Goal: Task Accomplishment & Management: Use online tool/utility

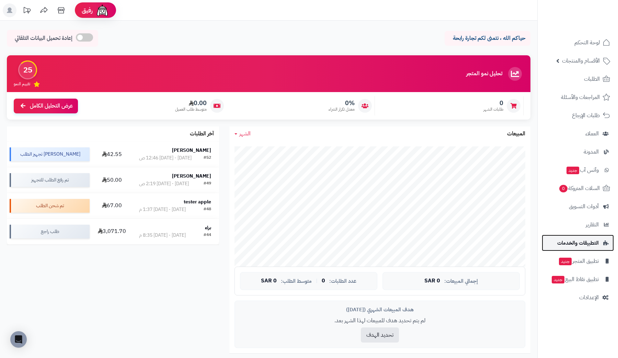
click at [596, 247] on span "التطبيقات والخدمات" at bounding box center [578, 243] width 42 height 10
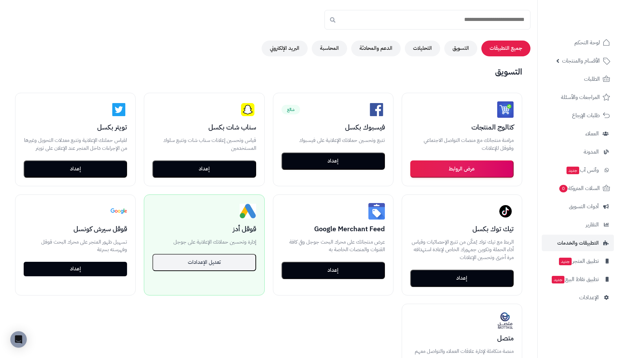
scroll to position [62, 0]
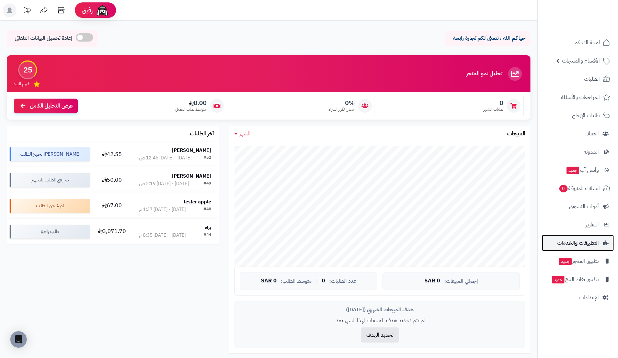
click at [585, 244] on span "التطبيقات والخدمات" at bounding box center [578, 243] width 42 height 10
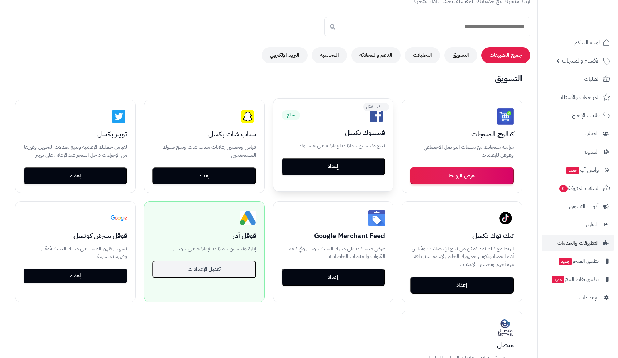
scroll to position [145, 0]
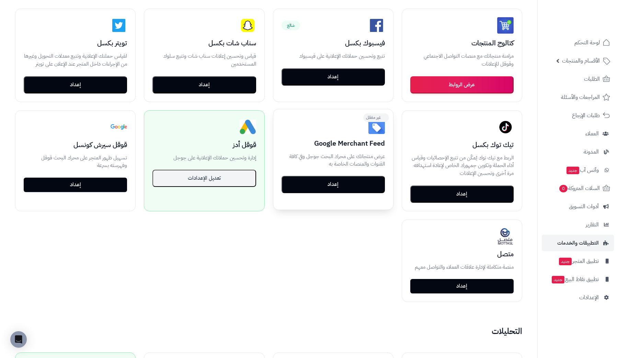
click at [324, 189] on button "إعداد" at bounding box center [332, 184] width 103 height 17
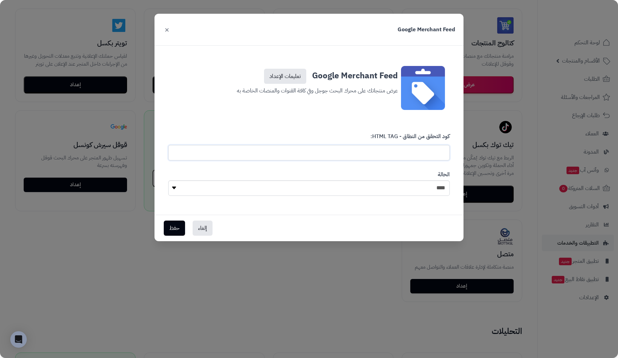
click at [398, 151] on input "text" at bounding box center [308, 152] width 281 height 15
click at [363, 193] on select "**** ****" at bounding box center [308, 187] width 281 height 15
select select "*"
click at [168, 180] on select "**** ****" at bounding box center [308, 187] width 281 height 15
click at [170, 228] on button "حفظ" at bounding box center [174, 227] width 21 height 15
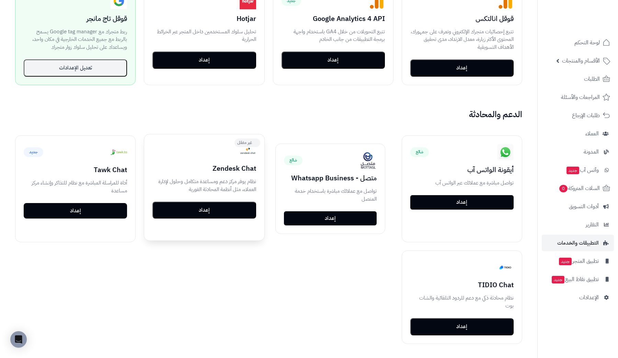
scroll to position [455, 0]
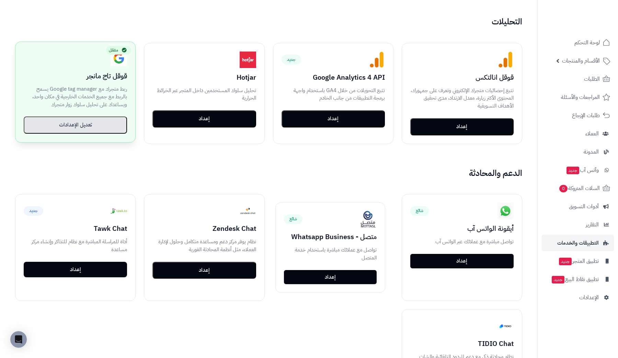
click at [91, 123] on button "تعديل الإعدادات" at bounding box center [75, 124] width 103 height 17
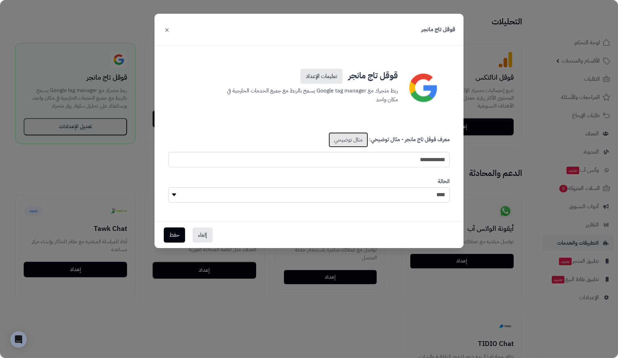
click at [359, 141] on link "مثال توضيحي" at bounding box center [348, 139] width 39 height 15
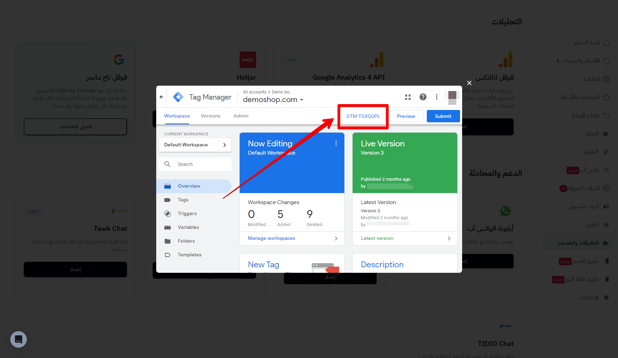
click at [320, 74] on div "×" at bounding box center [309, 179] width 618 height 358
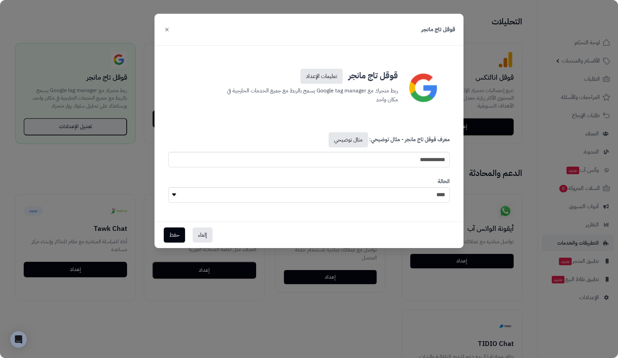
click at [165, 28] on button "×" at bounding box center [167, 29] width 8 height 15
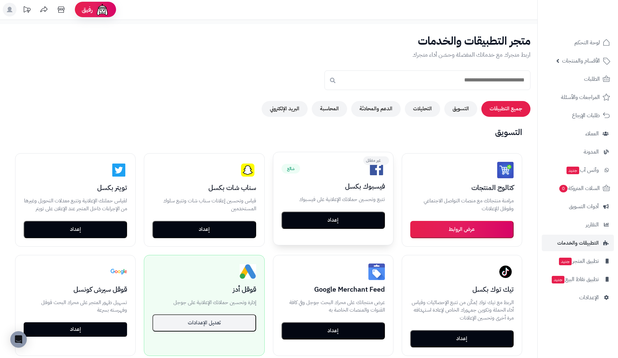
scroll to position [0, 0]
